Goal: Task Accomplishment & Management: Manage account settings

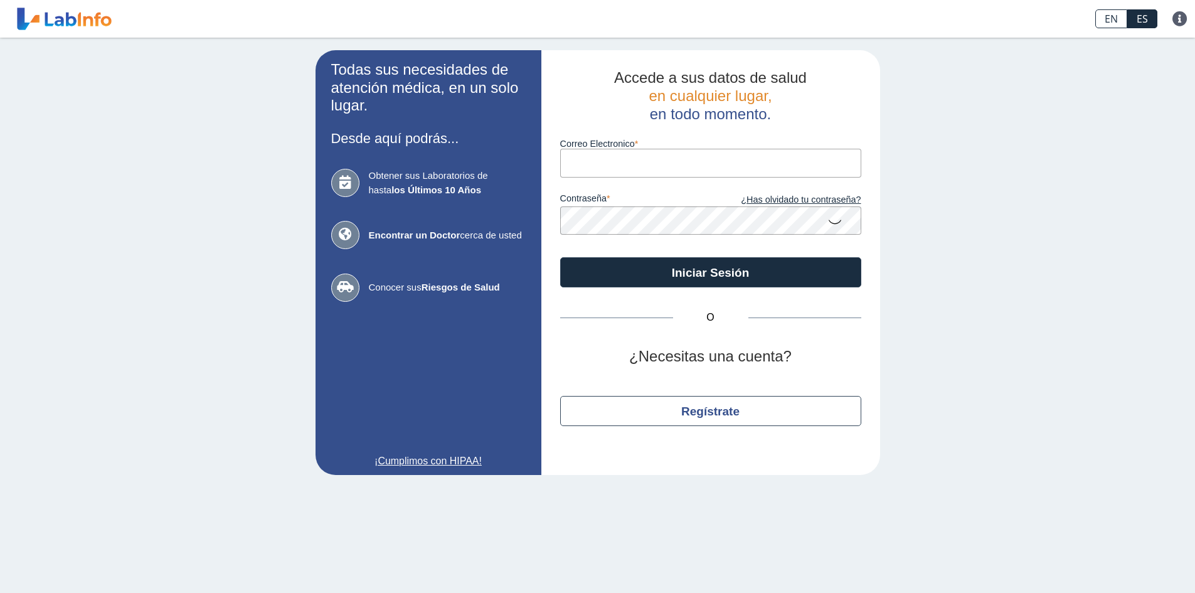
type input "[EMAIL_ADDRESS][DOMAIN_NAME]"
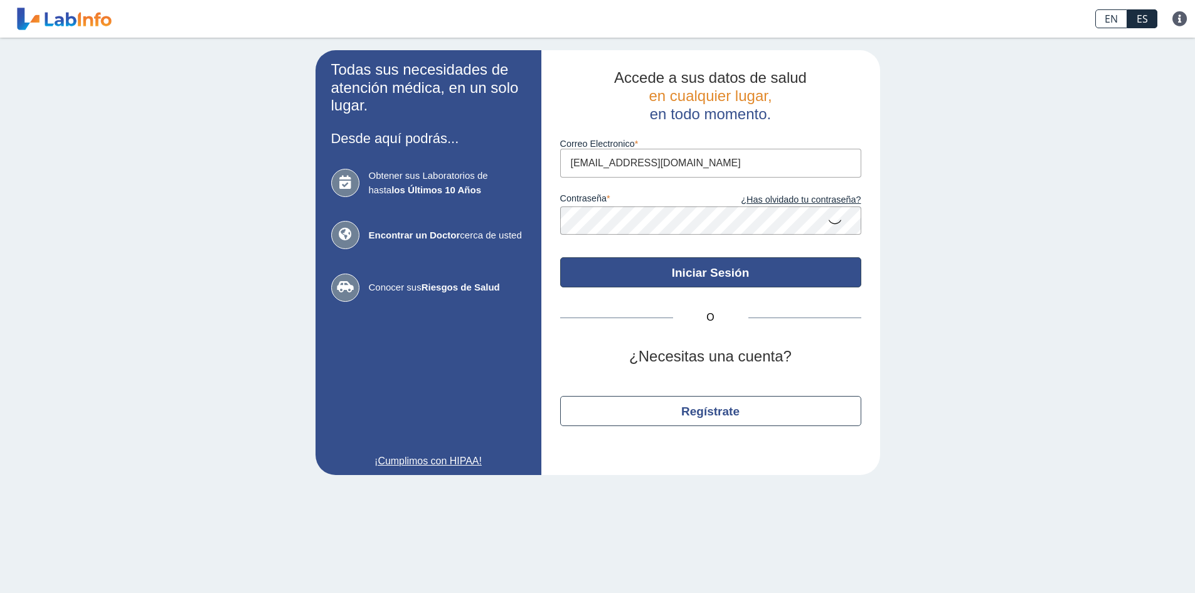
click at [644, 282] on button "Iniciar Sesión" at bounding box center [710, 272] width 301 height 30
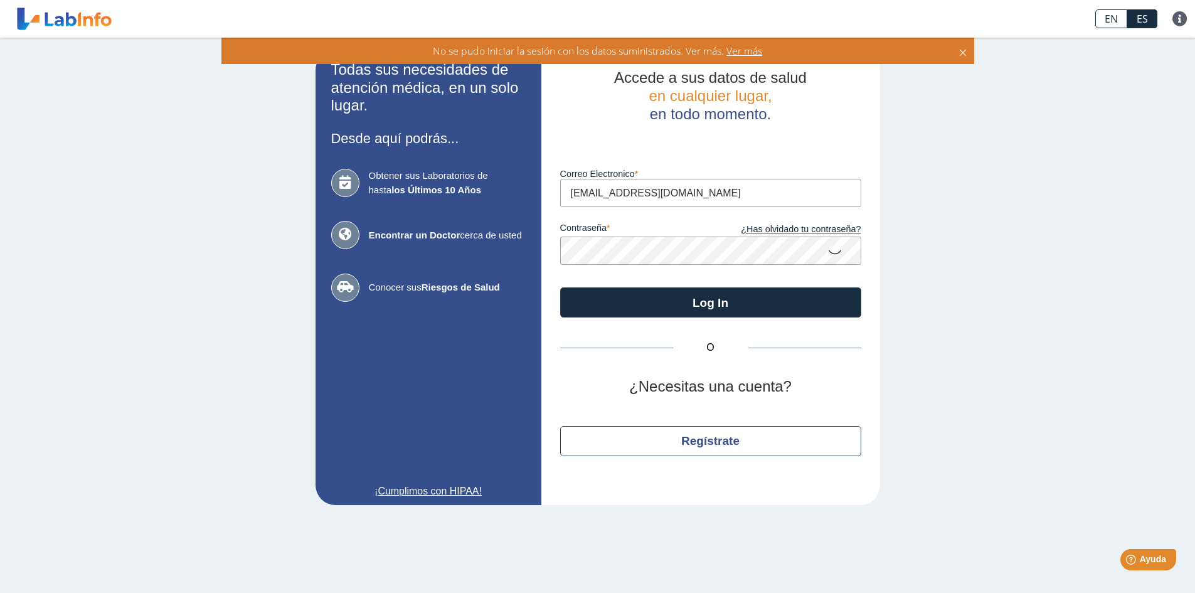
click at [783, 325] on div "O ¿Necesitas una cuenta? Regístrate" at bounding box center [710, 401] width 301 height 169
click at [772, 317] on div "O ¿Necesitas una cuenta? Regístrate" at bounding box center [710, 401] width 301 height 169
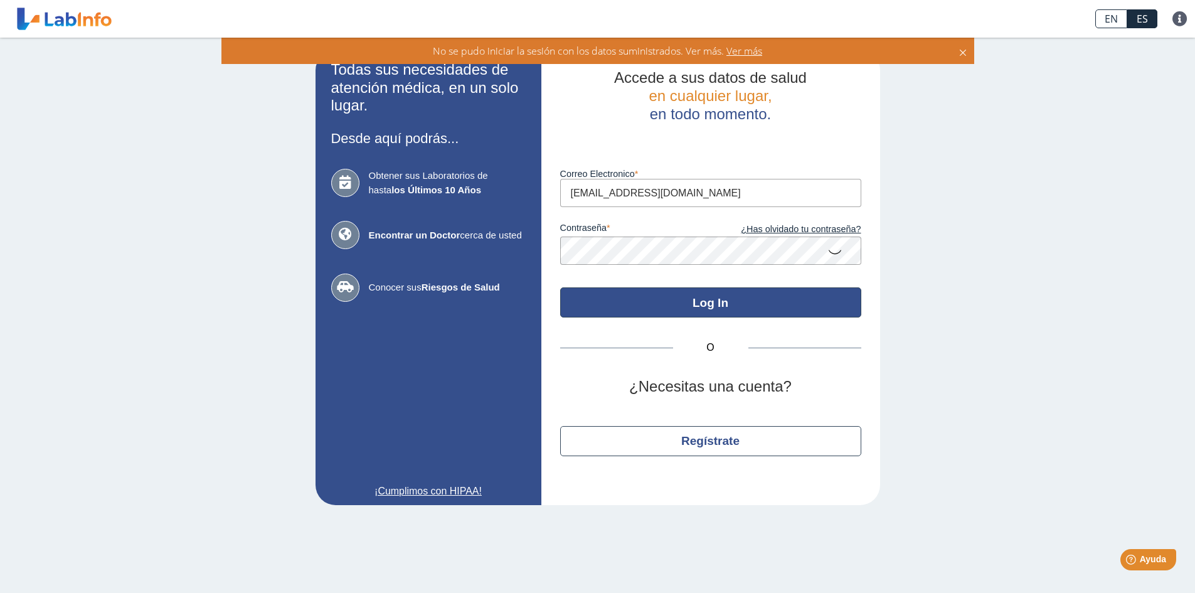
click at [766, 309] on button "Log In" at bounding box center [710, 302] width 301 height 30
click at [665, 299] on button "Log In" at bounding box center [710, 302] width 301 height 30
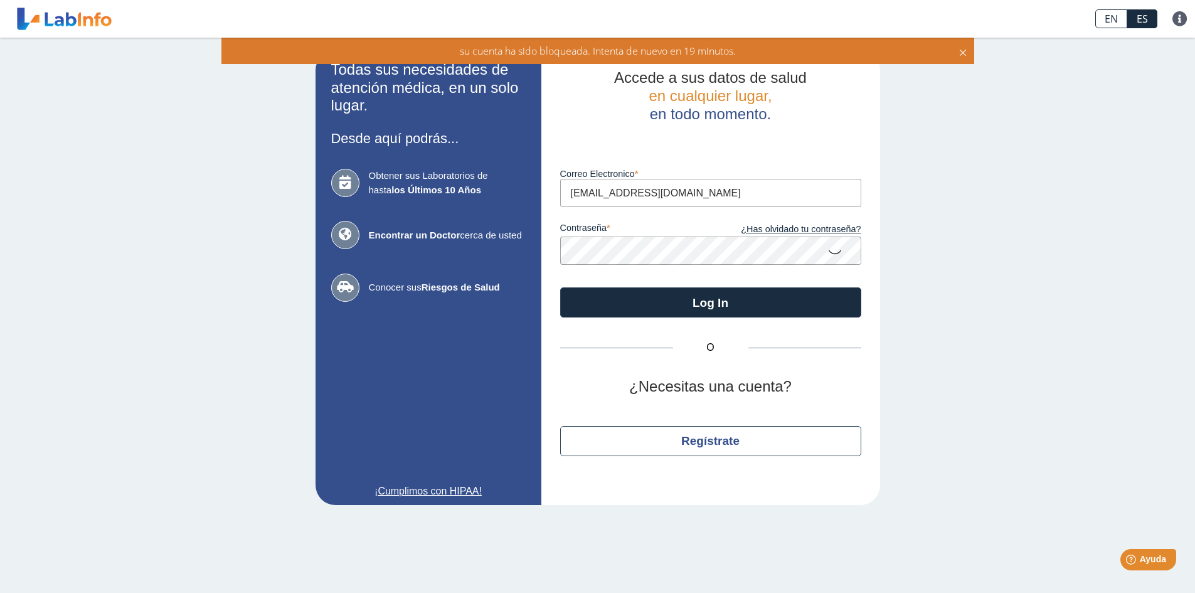
click at [967, 337] on div "Todas sus necesidades de atención médica, en un solo lugar. Desde aquí podrás..…" at bounding box center [597, 278] width 1195 height 480
click at [6, 155] on div "Todas sus necesidades de atención médica, en un solo lugar. Desde aquí podrás..…" at bounding box center [597, 278] width 1195 height 480
click at [963, 53] on icon at bounding box center [963, 51] width 10 height 14
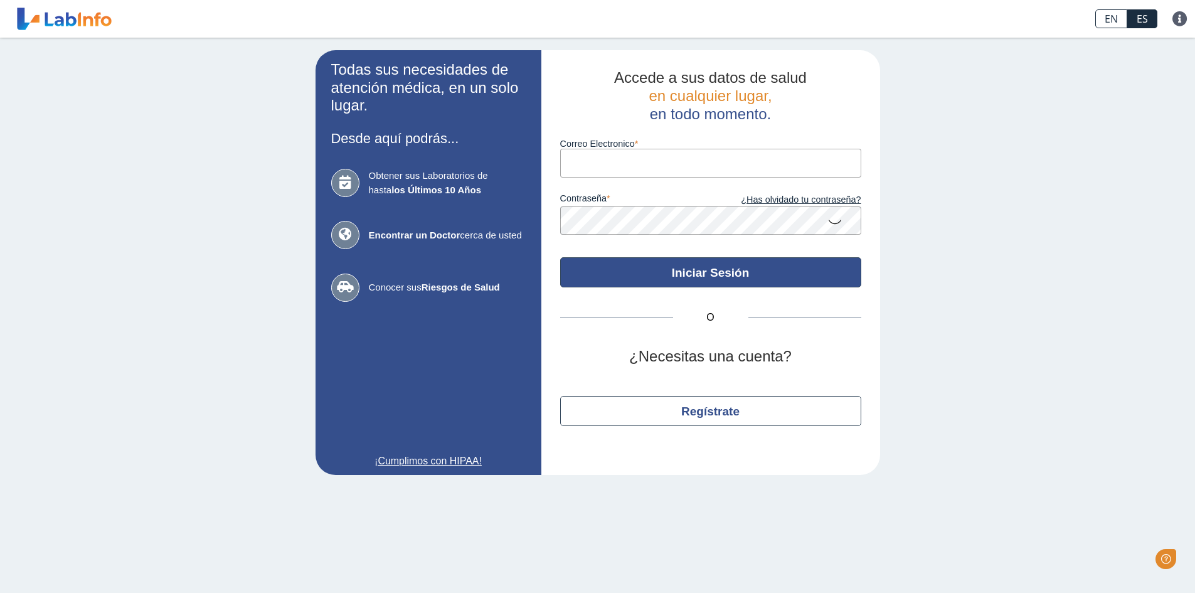
type input "[EMAIL_ADDRESS][DOMAIN_NAME]"
click at [641, 258] on button "Iniciar Sesión" at bounding box center [710, 272] width 301 height 30
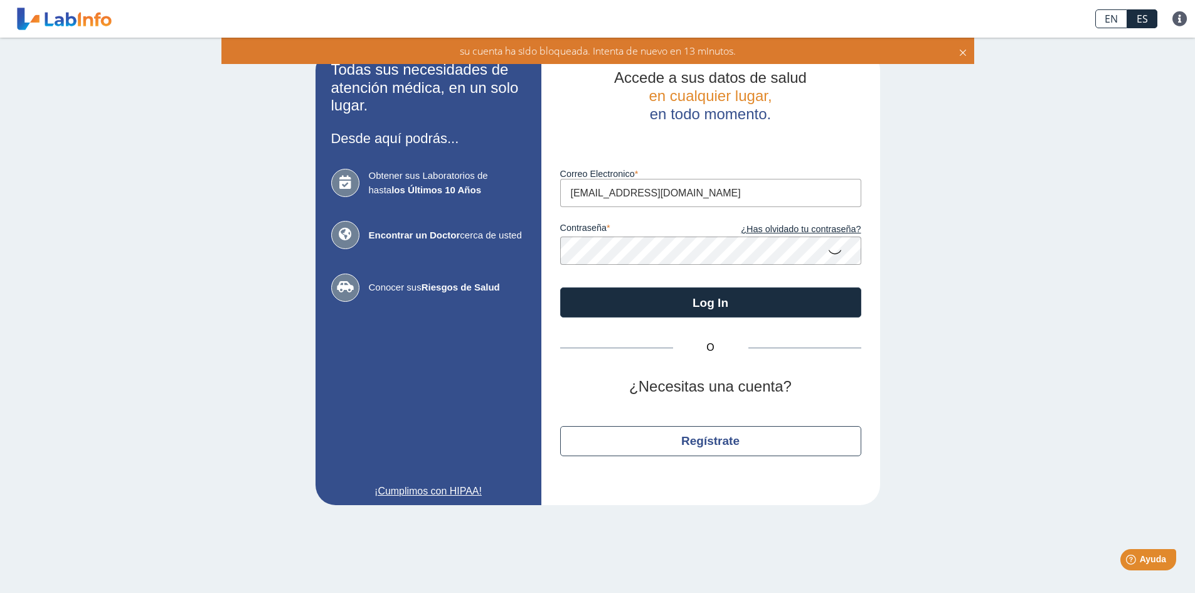
click at [960, 57] on icon at bounding box center [963, 51] width 10 height 14
